Goal: Navigation & Orientation: Understand site structure

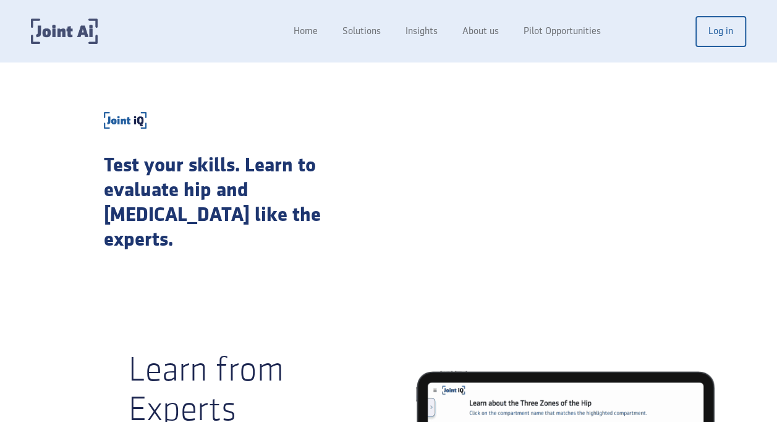
click at [61, 20] on img "home" at bounding box center [64, 31] width 67 height 25
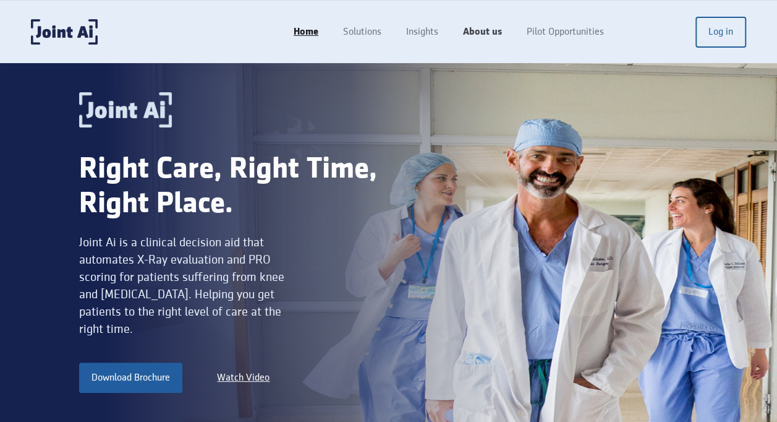
click at [489, 31] on link "About us" at bounding box center [483, 31] width 64 height 23
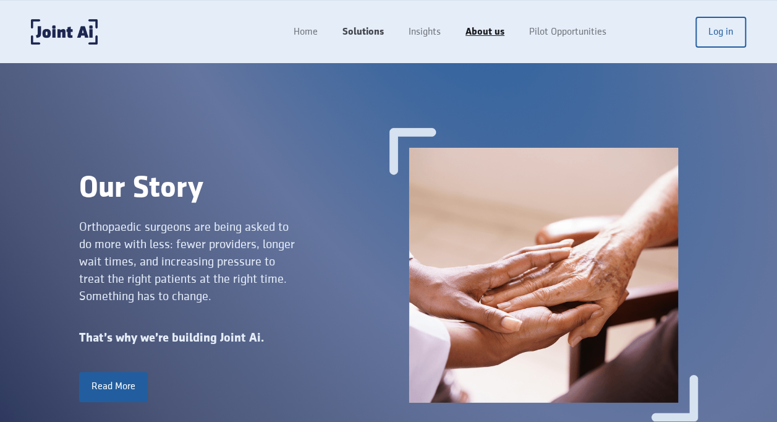
click at [361, 32] on link "Solutions" at bounding box center [363, 31] width 66 height 23
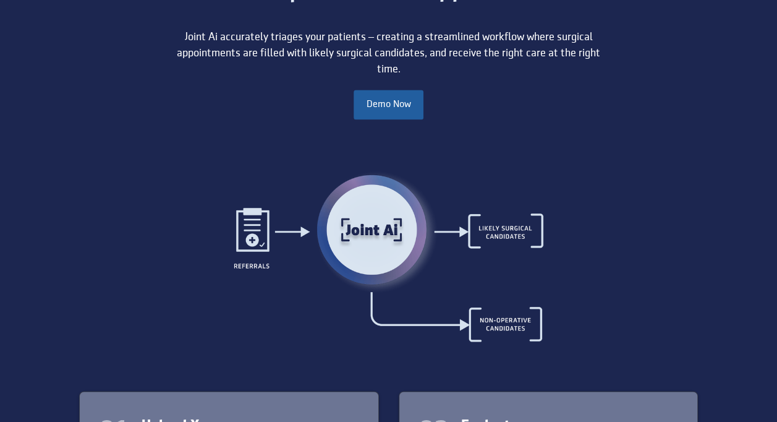
scroll to position [782, 0]
